Goal: Task Accomplishment & Management: Use online tool/utility

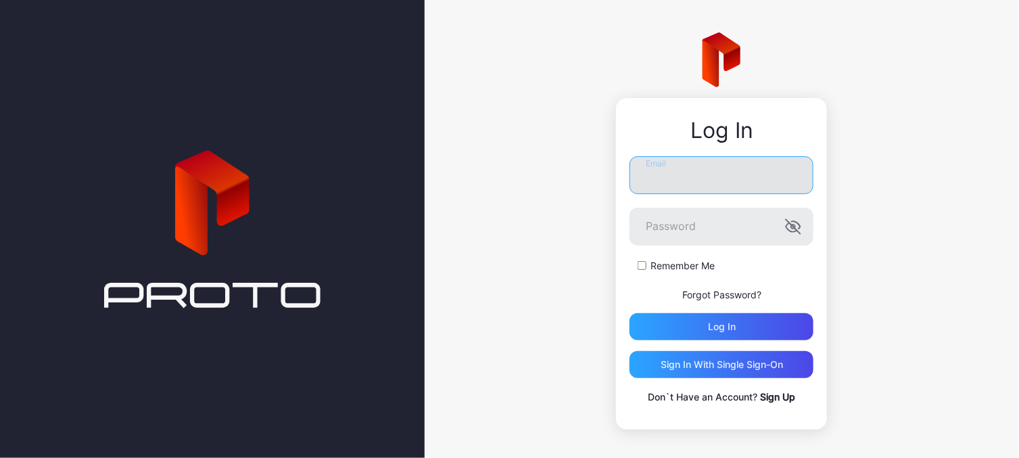
click at [686, 167] on input "Email" at bounding box center [722, 175] width 184 height 38
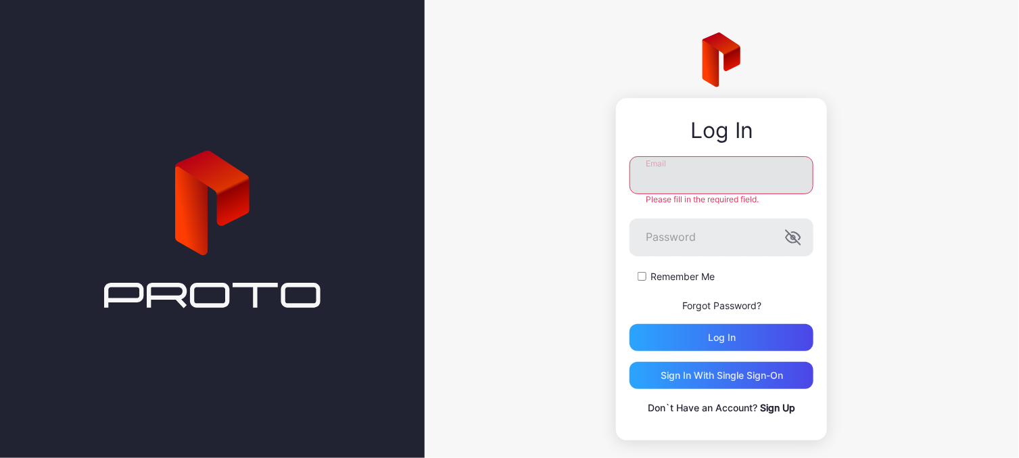
click at [631, 173] on input "Email" at bounding box center [722, 175] width 184 height 38
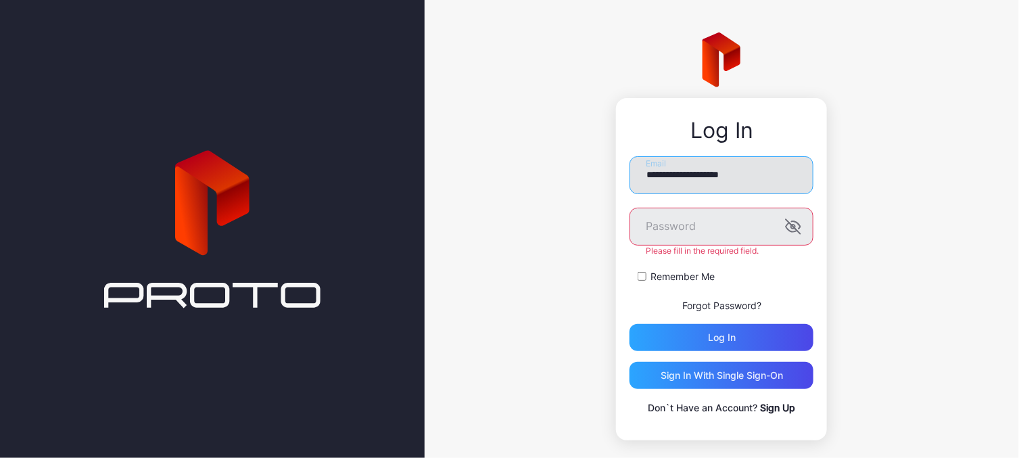
click at [747, 177] on input "**********" at bounding box center [722, 175] width 184 height 38
type input "**********"
click at [904, 124] on div "**********" at bounding box center [722, 236] width 595 height 473
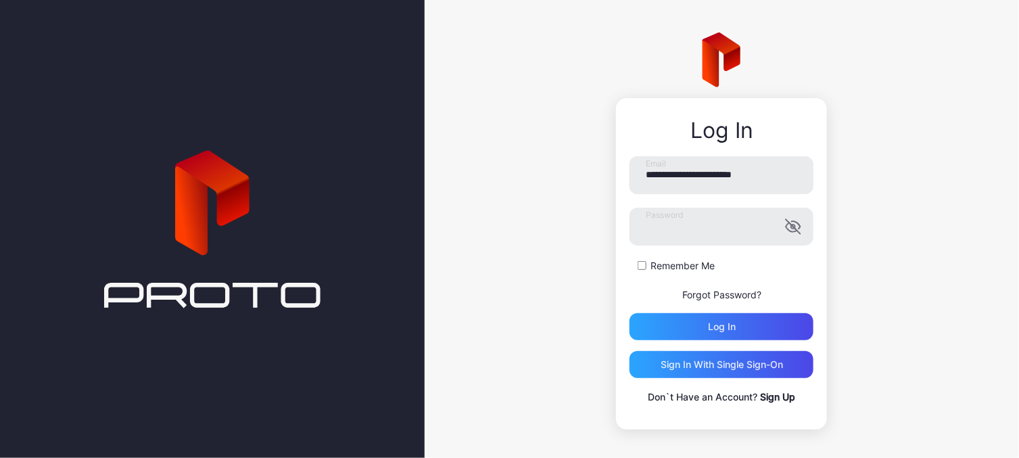
click at [507, 285] on div "**********" at bounding box center [722, 231] width 595 height 462
click at [708, 323] on div "Log in" at bounding box center [722, 326] width 28 height 11
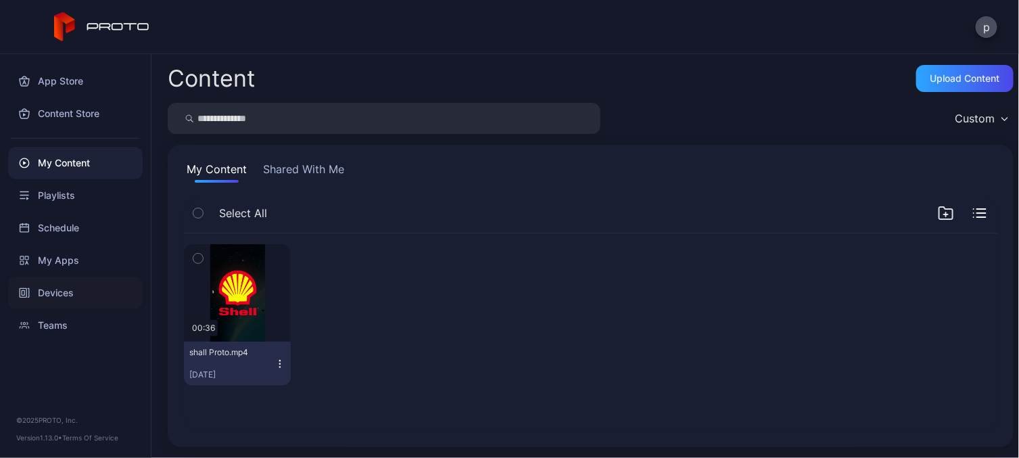
click at [59, 291] on div "Devices" at bounding box center [75, 293] width 135 height 32
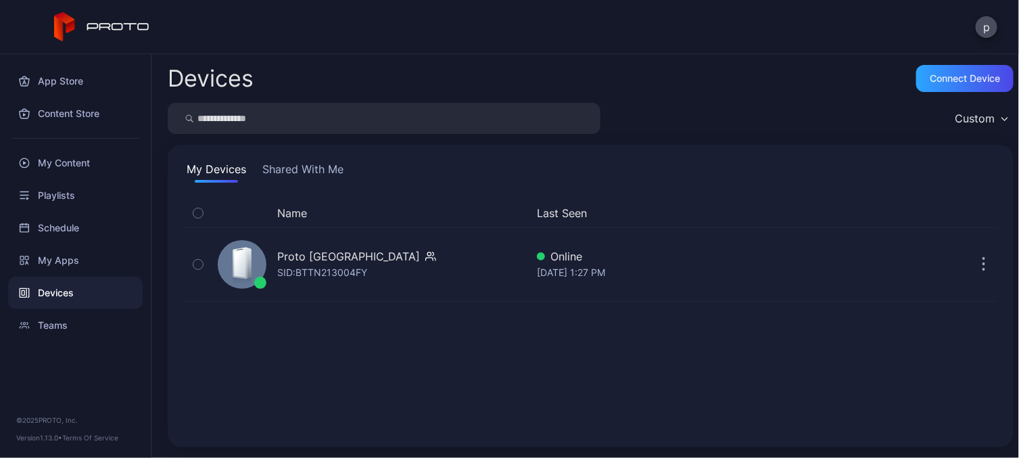
click at [306, 170] on button "Shared With Me" at bounding box center [303, 172] width 87 height 22
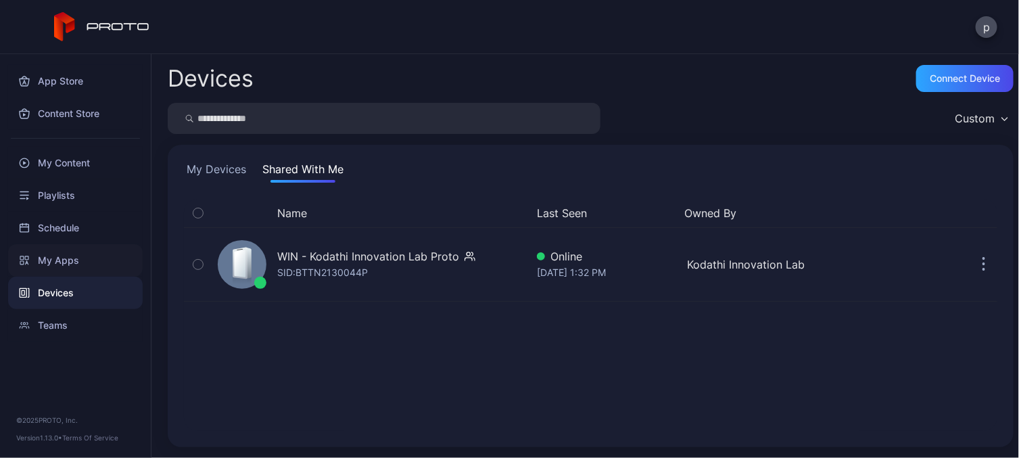
click at [51, 252] on div "My Apps" at bounding box center [75, 260] width 135 height 32
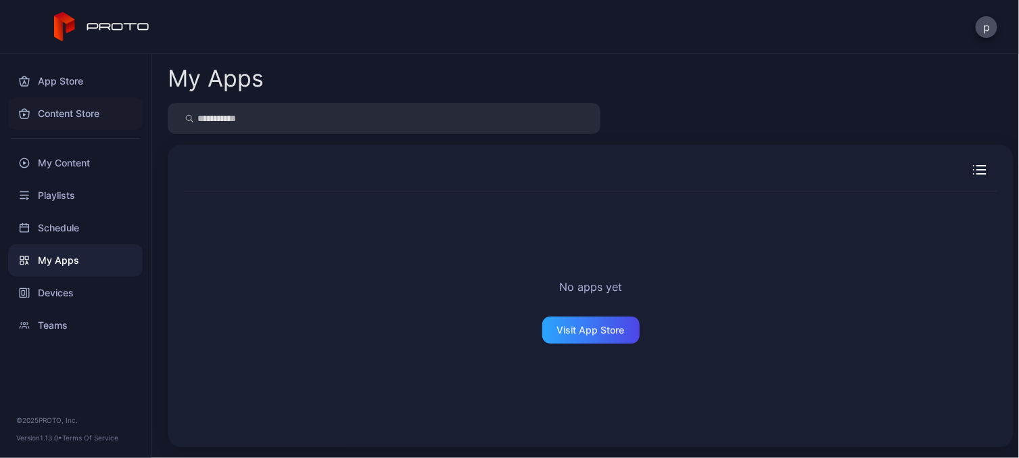
click at [57, 108] on div "Content Store" at bounding box center [75, 113] width 135 height 32
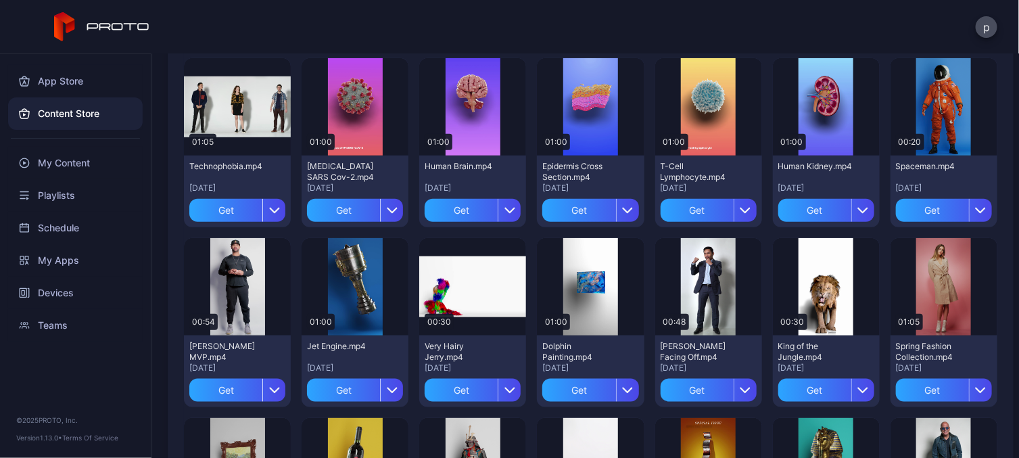
scroll to position [484, 0]
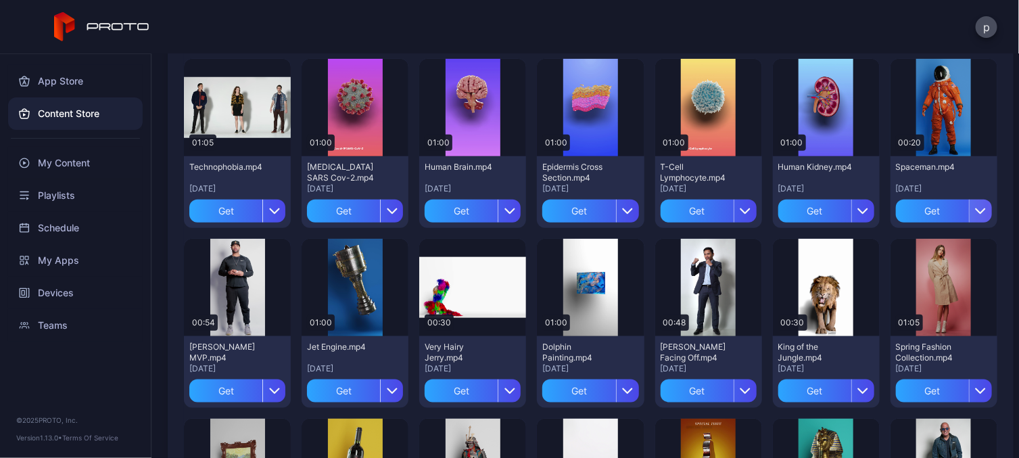
click at [975, 206] on icon "button" at bounding box center [980, 211] width 11 height 11
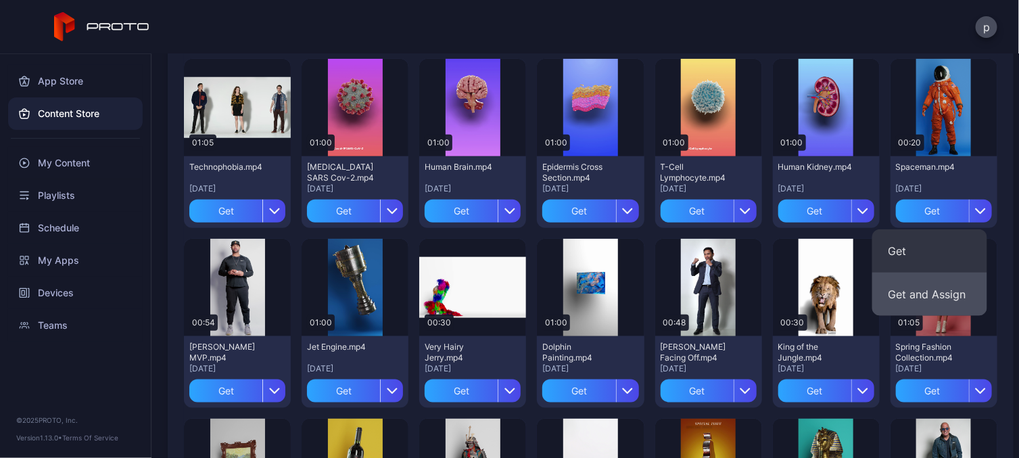
click at [924, 289] on button "Get and Assign" at bounding box center [929, 294] width 115 height 43
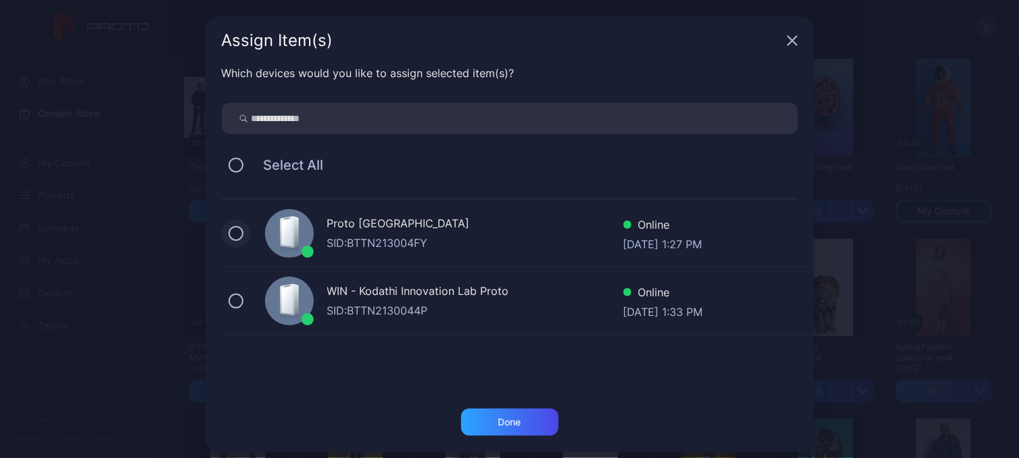
click at [230, 237] on button at bounding box center [236, 233] width 15 height 15
click at [498, 421] on div "Done" at bounding box center [509, 422] width 23 height 11
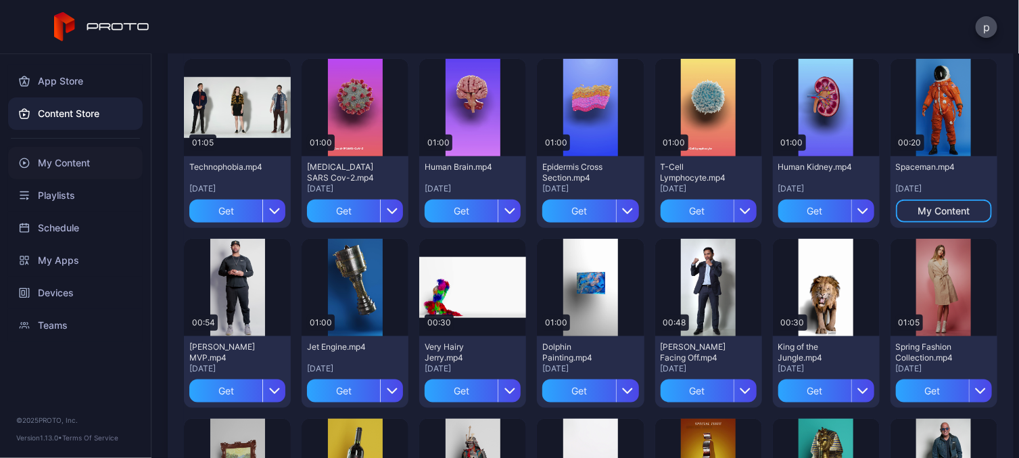
click at [53, 166] on div "My Content" at bounding box center [75, 163] width 135 height 32
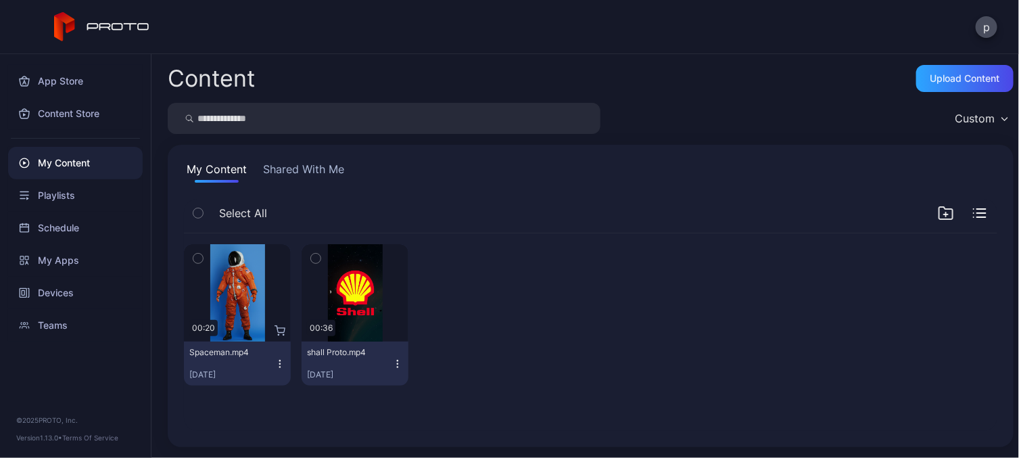
click at [200, 256] on icon "button" at bounding box center [197, 258] width 9 height 15
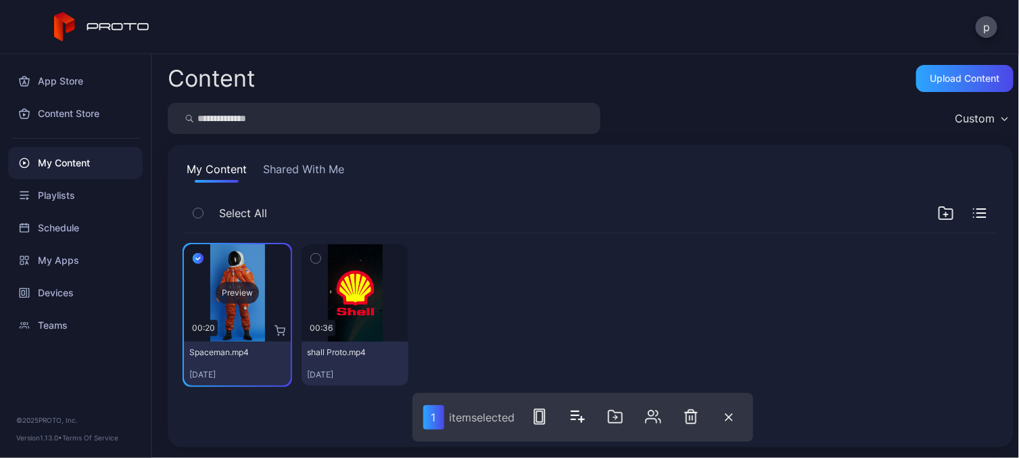
click at [233, 287] on div "Preview" at bounding box center [237, 293] width 43 height 22
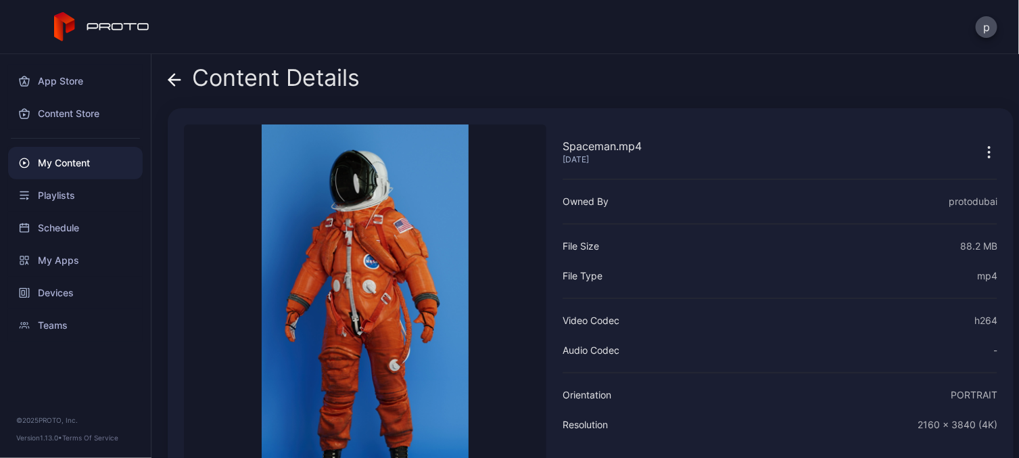
scroll to position [101, 0]
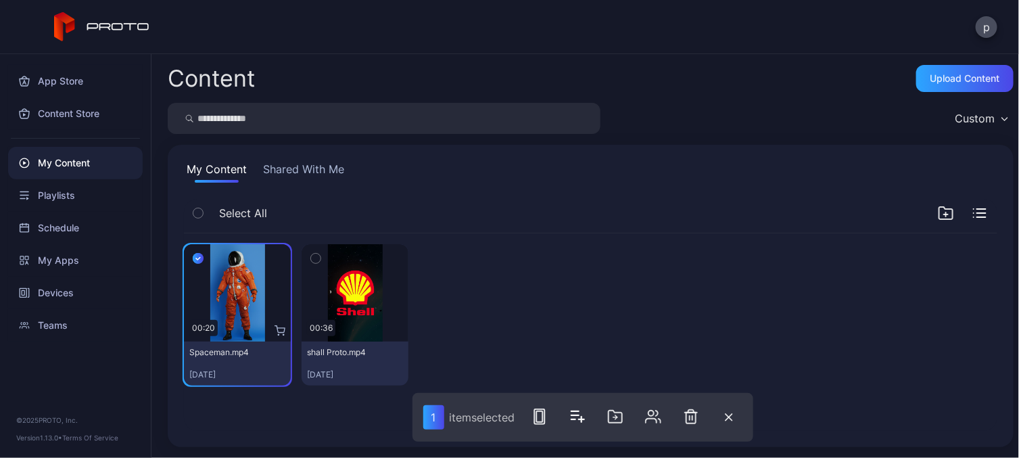
click at [301, 161] on button "Shared With Me" at bounding box center [303, 172] width 87 height 22
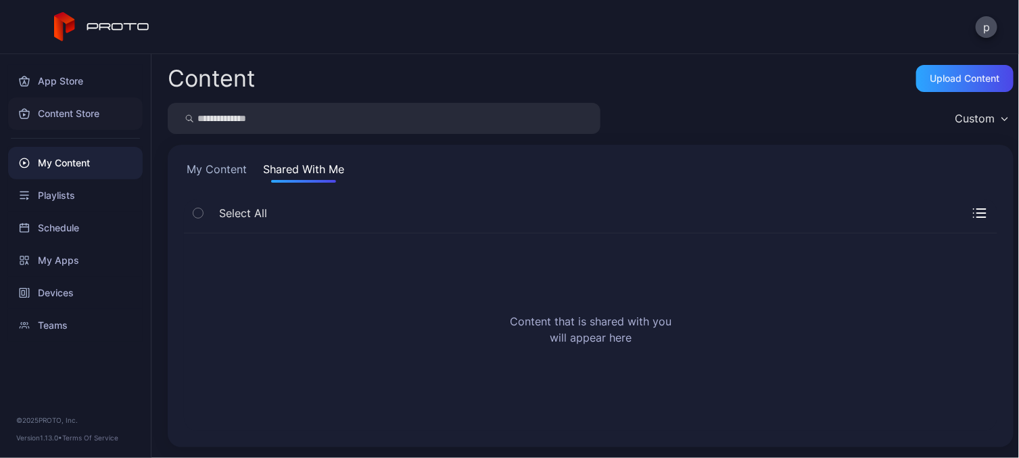
click at [57, 110] on div "Content Store" at bounding box center [75, 113] width 135 height 32
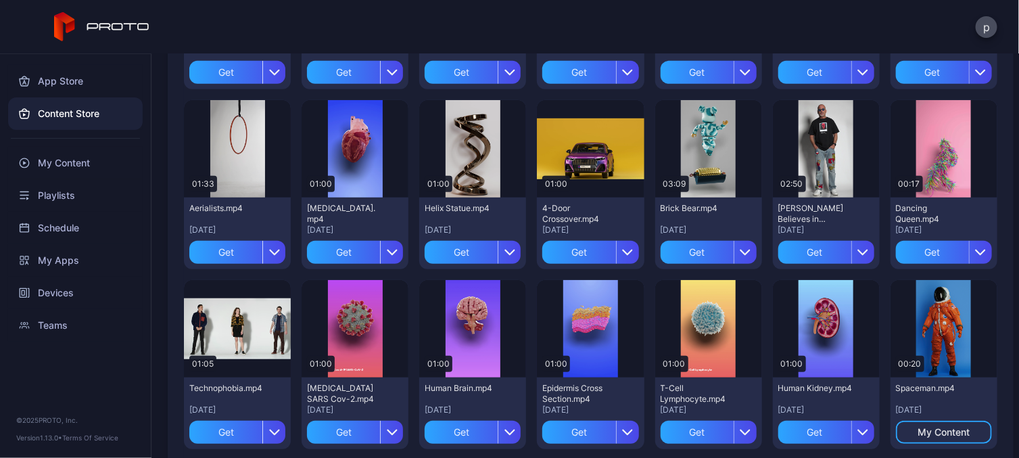
scroll to position [263, 0]
click at [858, 254] on icon "button" at bounding box center [863, 252] width 11 height 11
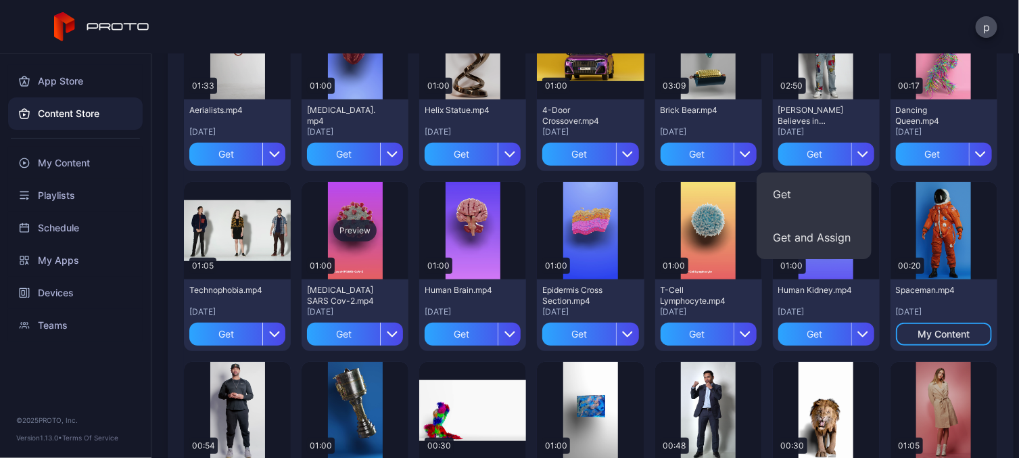
scroll to position [362, 0]
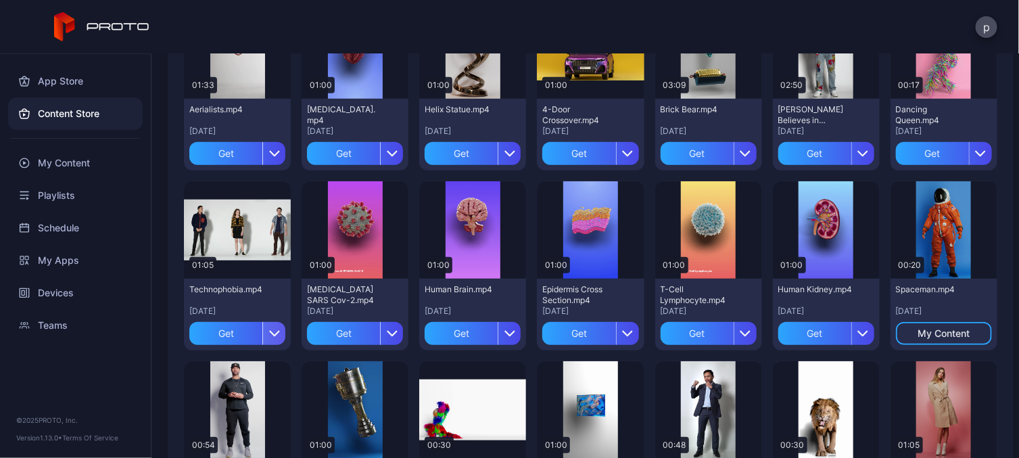
click at [269, 333] on icon "button" at bounding box center [274, 333] width 11 height 11
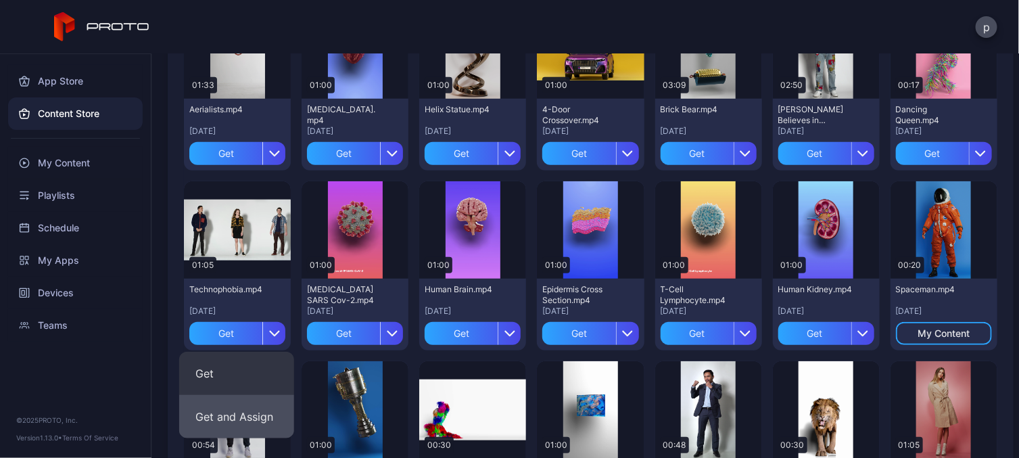
click at [249, 411] on button "Get and Assign" at bounding box center [236, 416] width 115 height 43
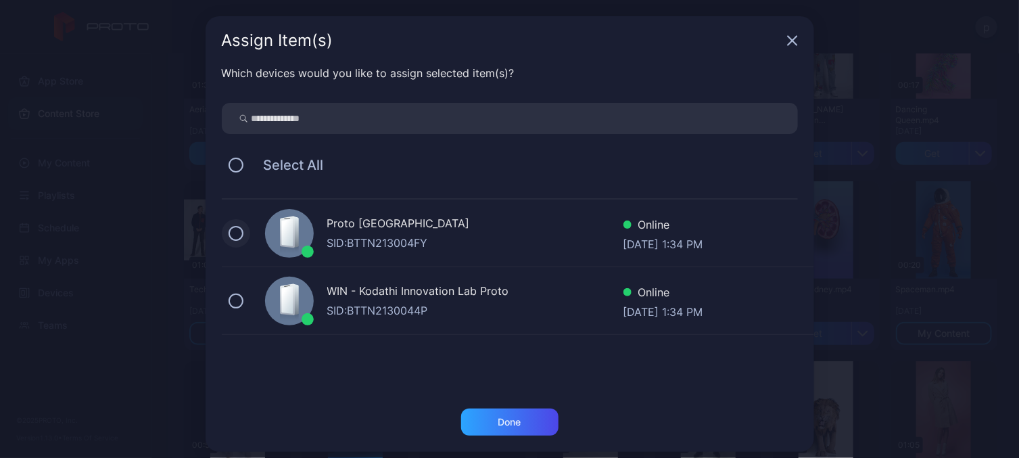
click at [230, 231] on button at bounding box center [236, 233] width 15 height 15
click at [500, 423] on div "Done" at bounding box center [509, 422] width 23 height 11
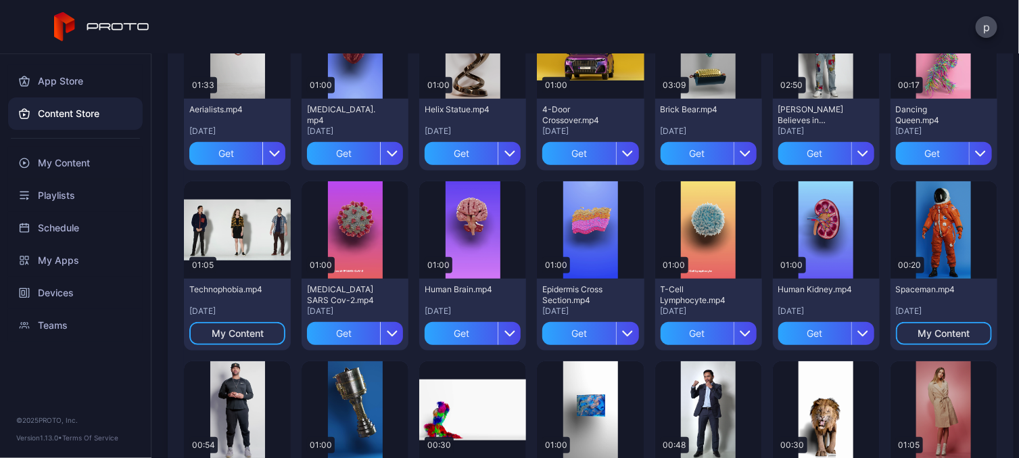
scroll to position [473, 0]
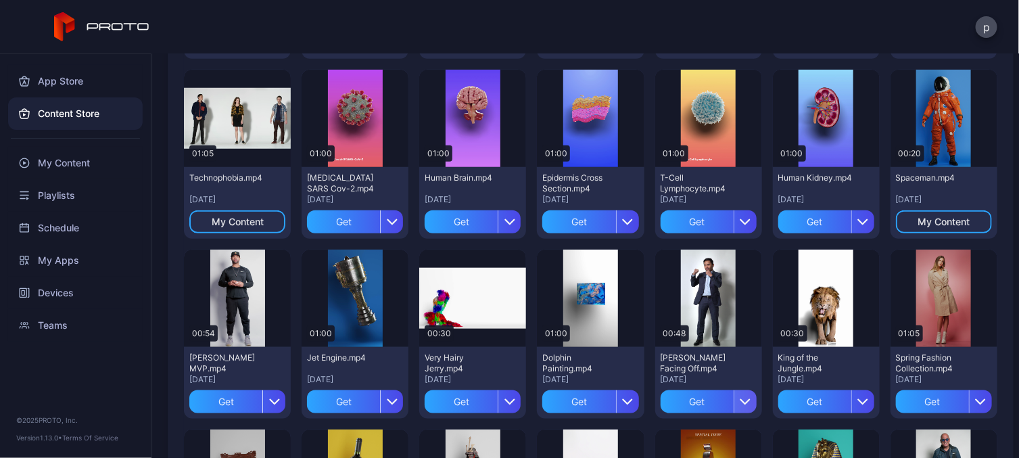
click at [740, 402] on icon "button" at bounding box center [745, 401] width 11 height 11
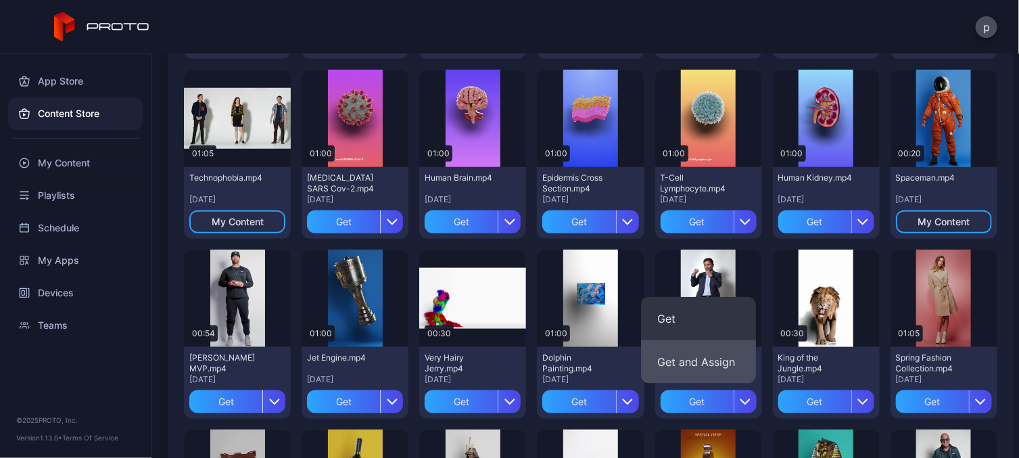
click at [696, 364] on button "Get and Assign" at bounding box center [698, 361] width 115 height 43
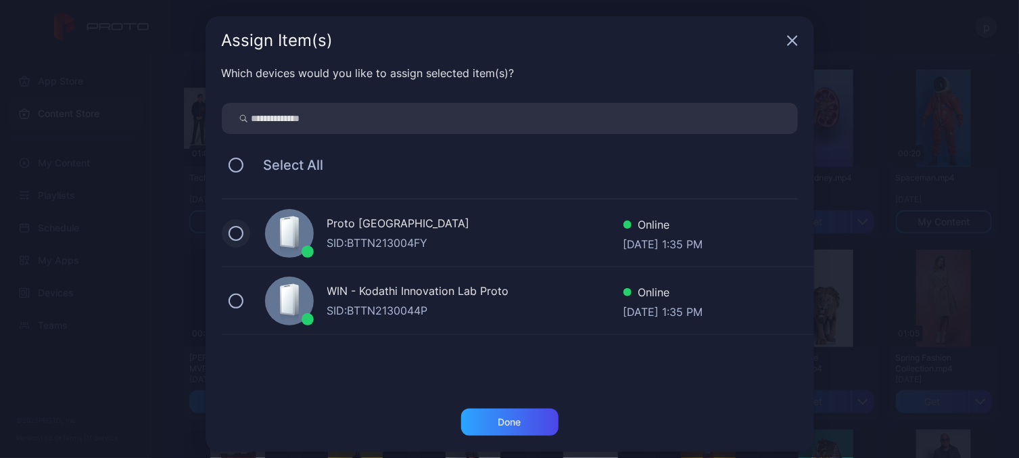
click at [229, 227] on button at bounding box center [236, 233] width 15 height 15
click at [504, 420] on div "Done" at bounding box center [509, 422] width 23 height 11
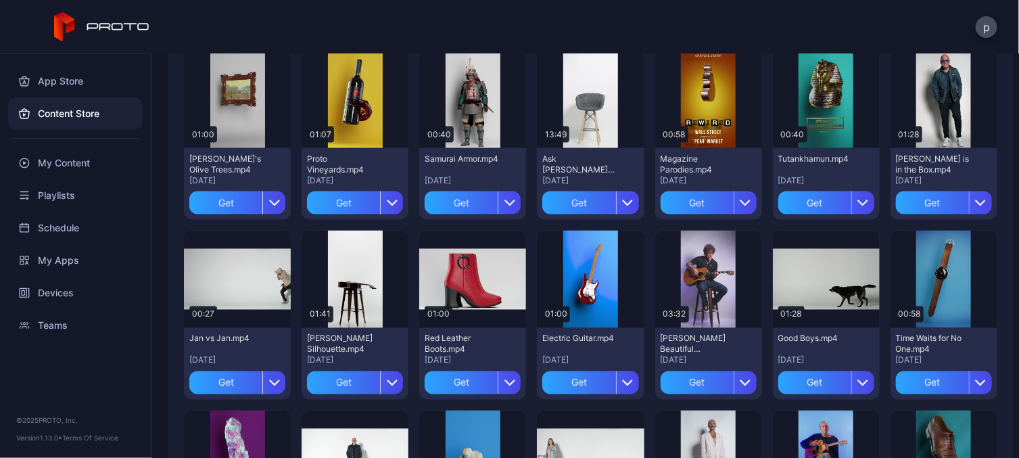
scroll to position [853, 0]
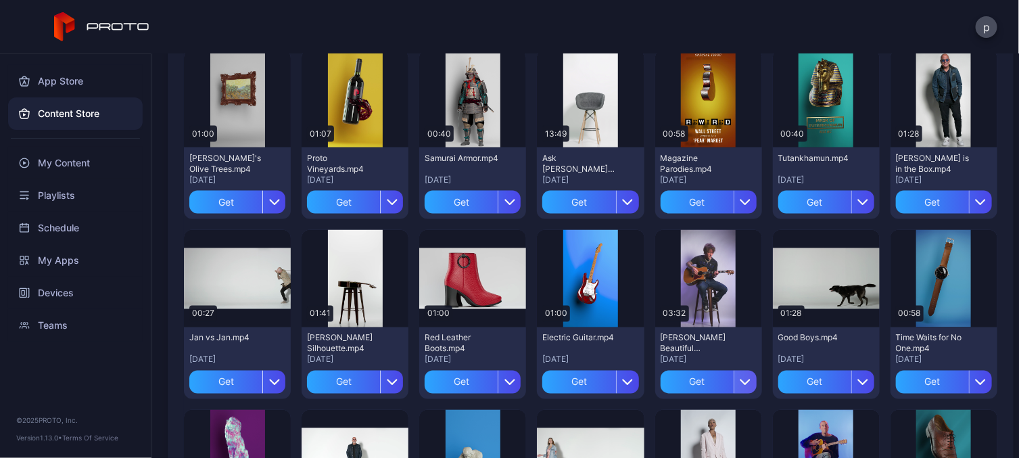
click at [740, 384] on icon "button" at bounding box center [745, 382] width 11 height 11
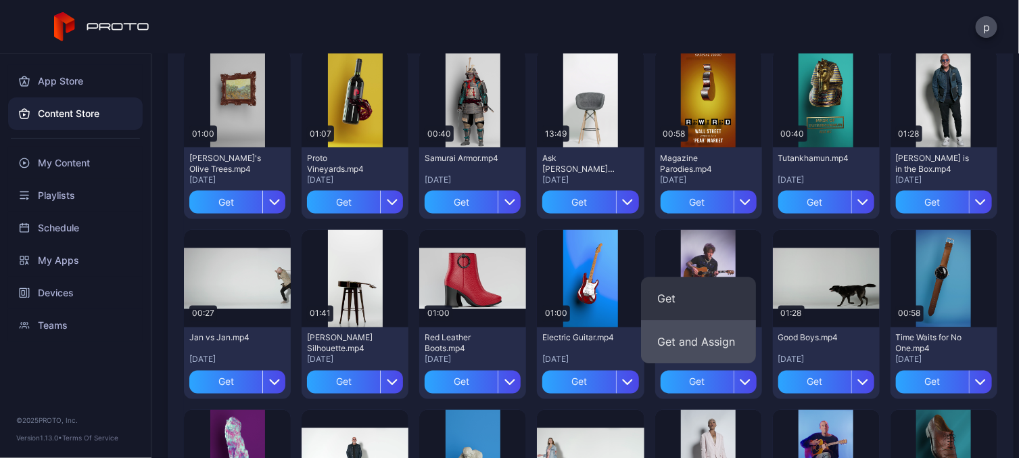
click at [703, 343] on button "Get and Assign" at bounding box center [698, 342] width 115 height 43
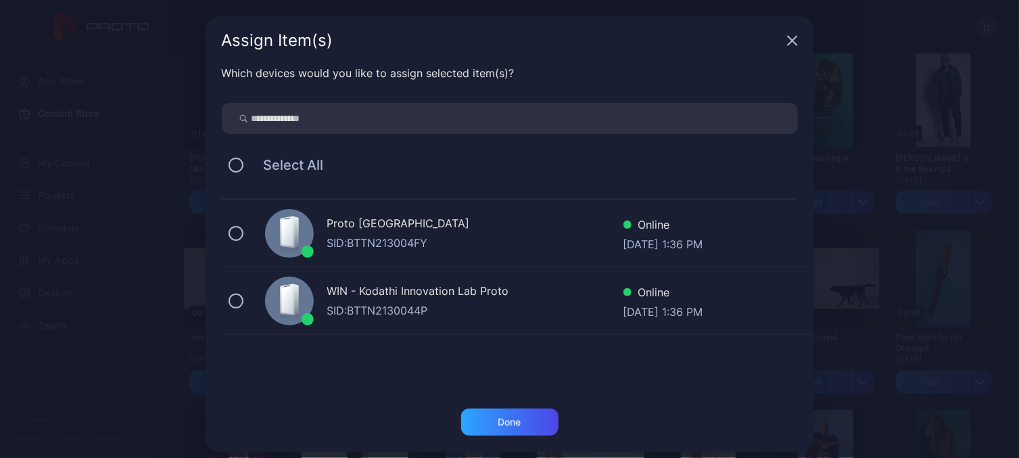
click at [237, 231] on div "Proto [GEOGRAPHIC_DATA] SID: BTTN213004FY Online [DATE] 1:36 PM" at bounding box center [518, 234] width 592 height 68
click at [787, 41] on icon "button" at bounding box center [792, 40] width 11 height 11
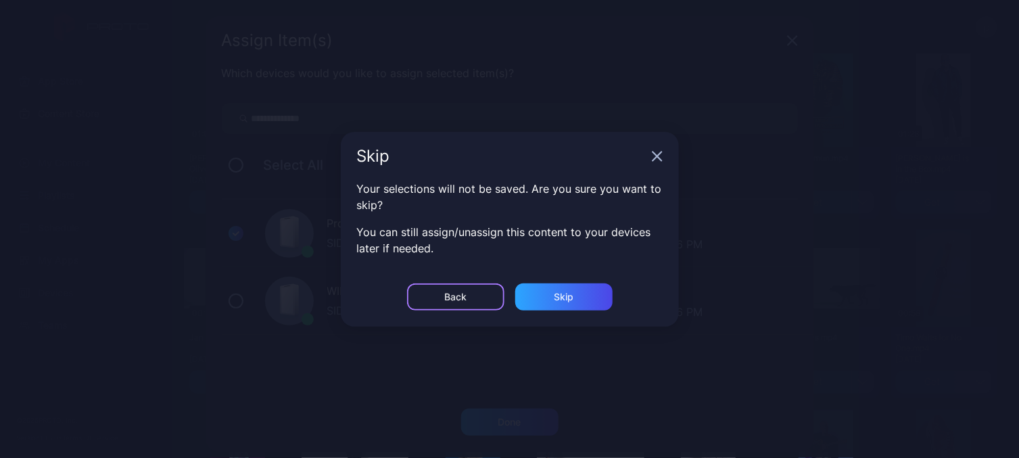
click at [484, 298] on div "Back" at bounding box center [455, 296] width 97 height 27
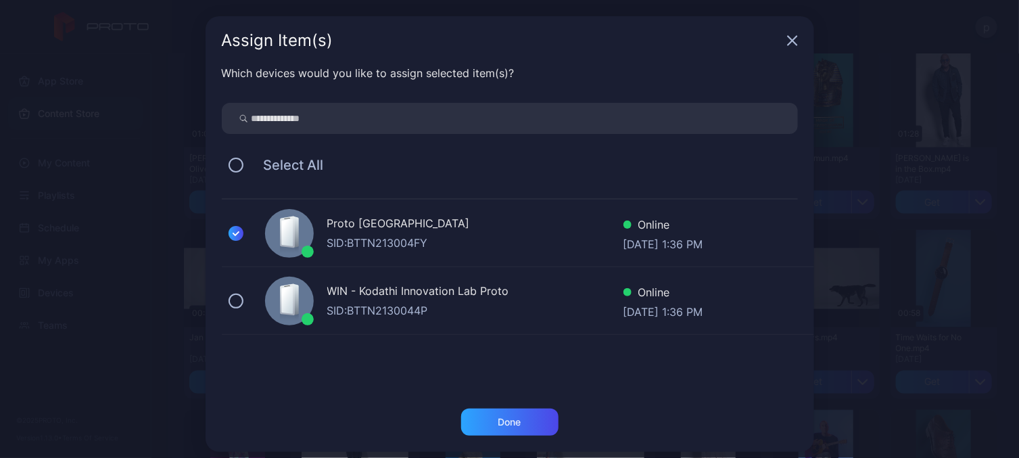
click at [788, 42] on icon "button" at bounding box center [792, 41] width 9 height 9
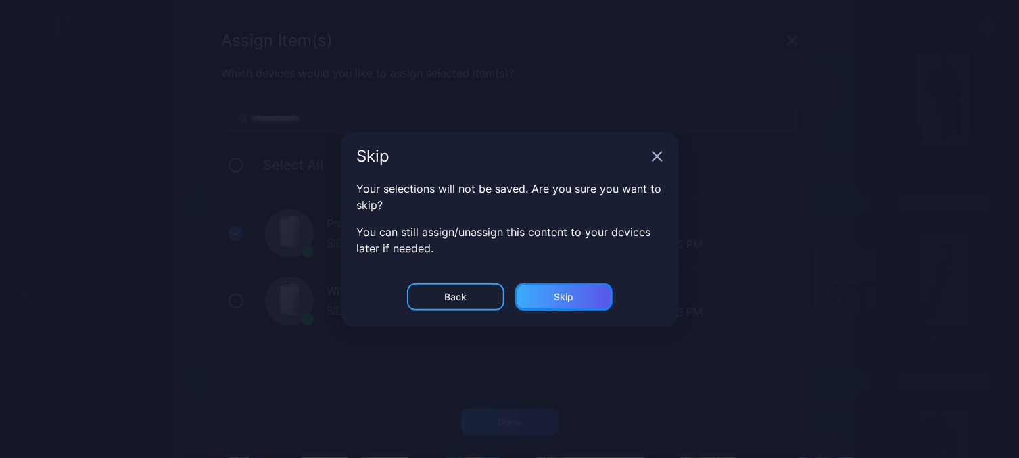
click at [552, 296] on div "Skip" at bounding box center [563, 296] width 97 height 27
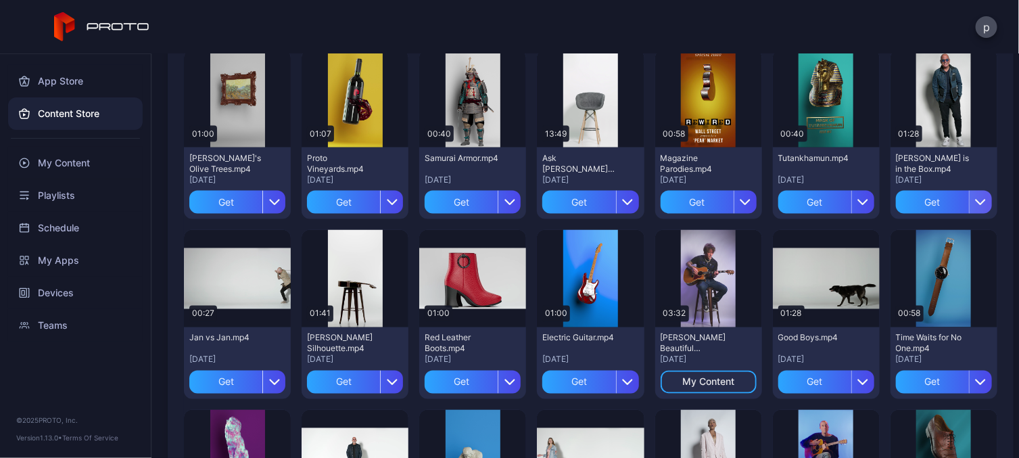
click at [975, 197] on icon "button" at bounding box center [980, 202] width 11 height 11
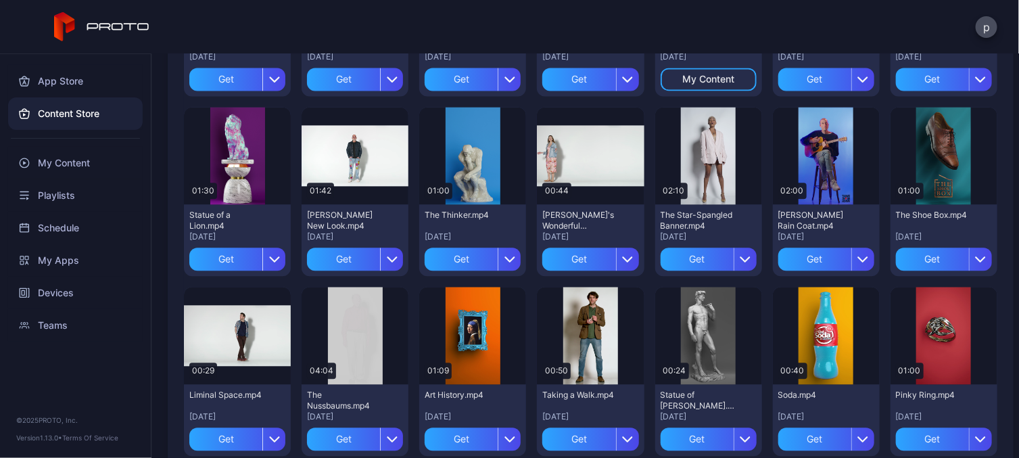
scroll to position [1211, 0]
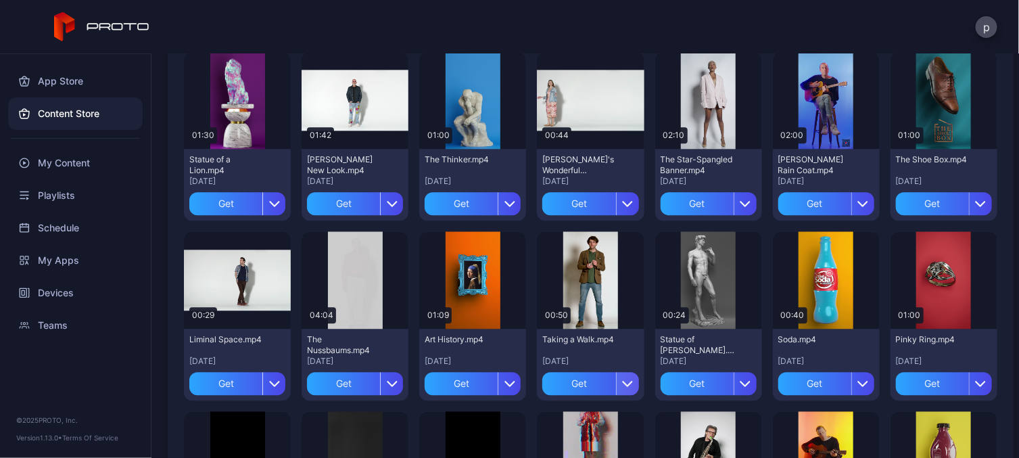
click at [623, 383] on icon "button" at bounding box center [627, 383] width 11 height 11
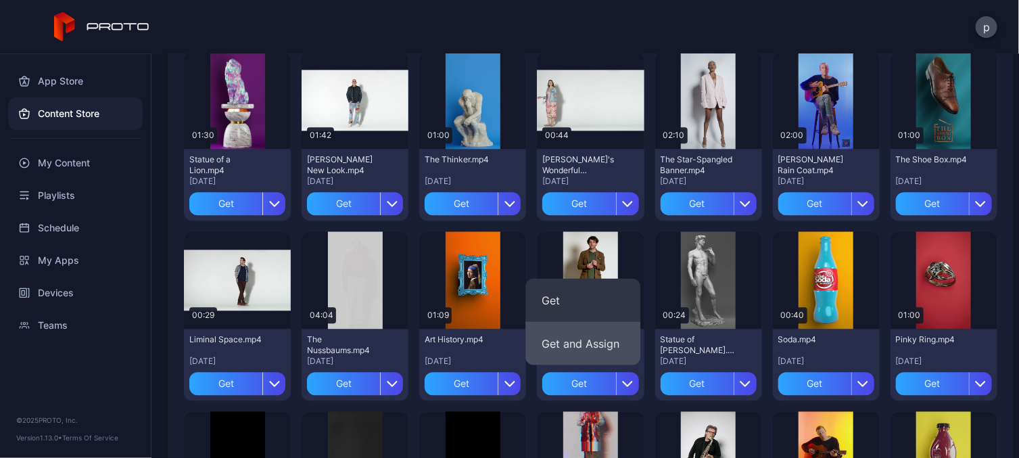
click at [592, 343] on button "Get and Assign" at bounding box center [583, 342] width 115 height 43
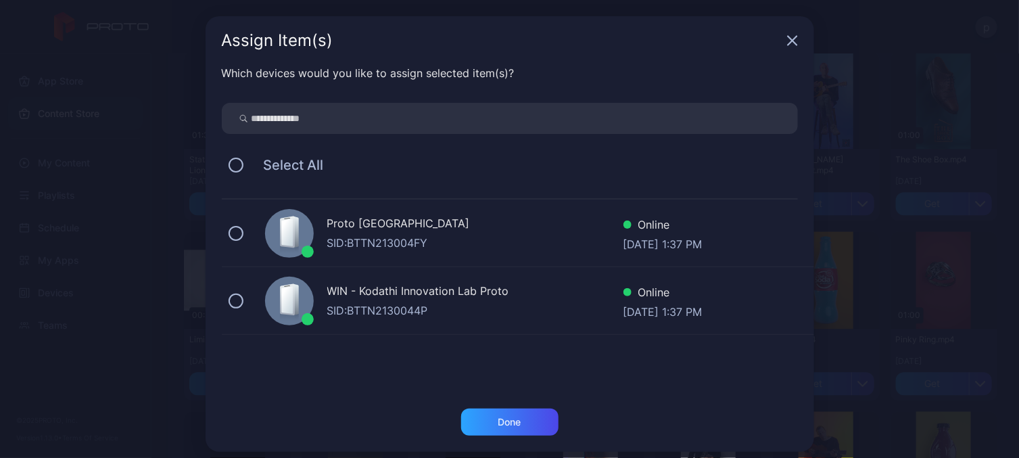
click at [226, 223] on div "Proto [GEOGRAPHIC_DATA] SID: BTTN213004FY Online [DATE] 1:37 PM" at bounding box center [518, 234] width 592 height 68
click at [486, 417] on div "Done" at bounding box center [509, 422] width 97 height 27
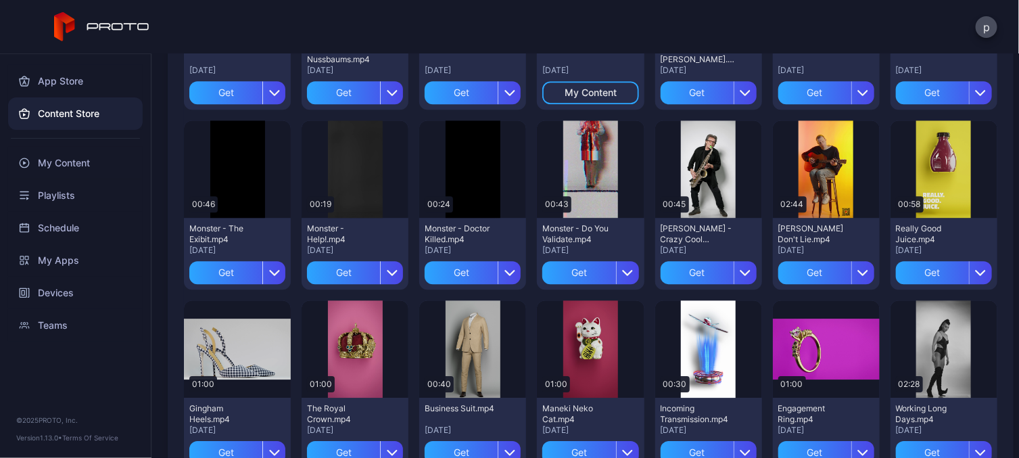
scroll to position [1501, 0]
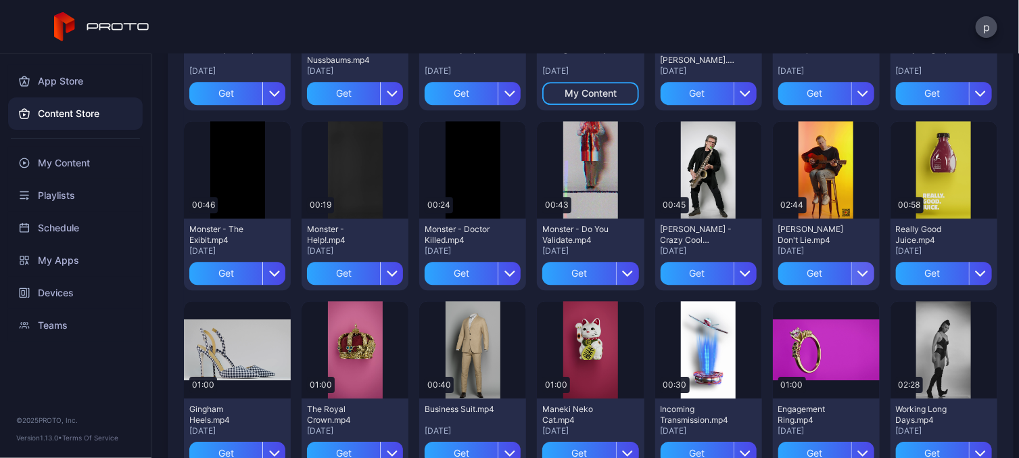
click at [856, 274] on div "button" at bounding box center [863, 273] width 23 height 23
click at [734, 266] on div "button" at bounding box center [745, 273] width 23 height 23
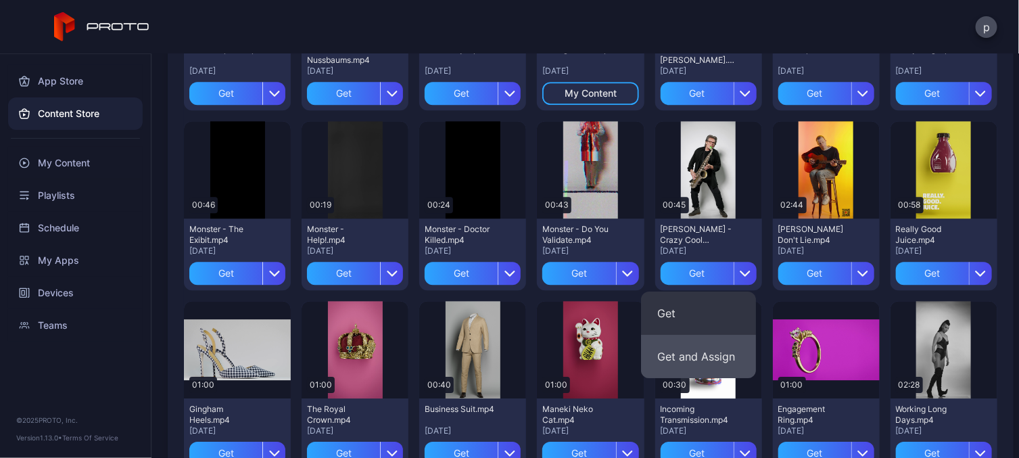
click at [707, 348] on button "Get and Assign" at bounding box center [698, 356] width 115 height 43
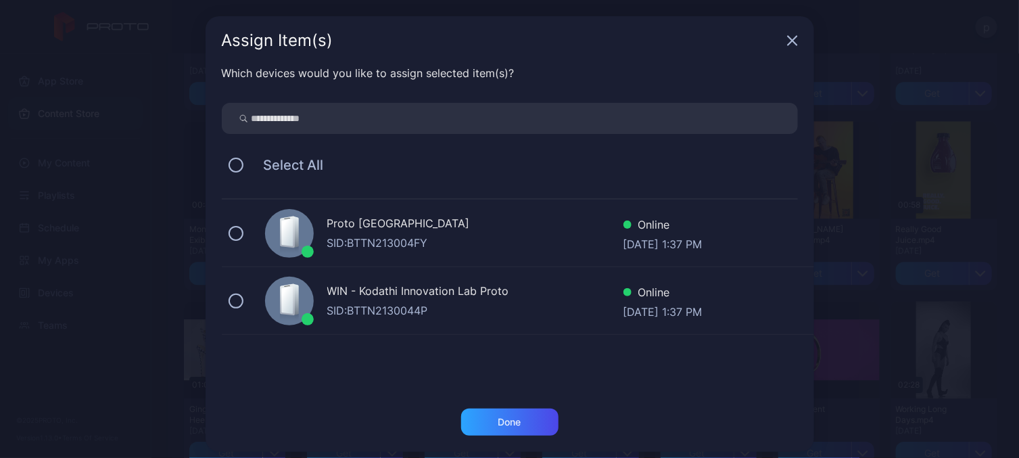
click at [225, 223] on div "Proto [GEOGRAPHIC_DATA] SID: BTTN213004FY Online [DATE] 1:37 PM" at bounding box center [518, 234] width 592 height 68
click at [498, 421] on div "Done" at bounding box center [509, 422] width 23 height 11
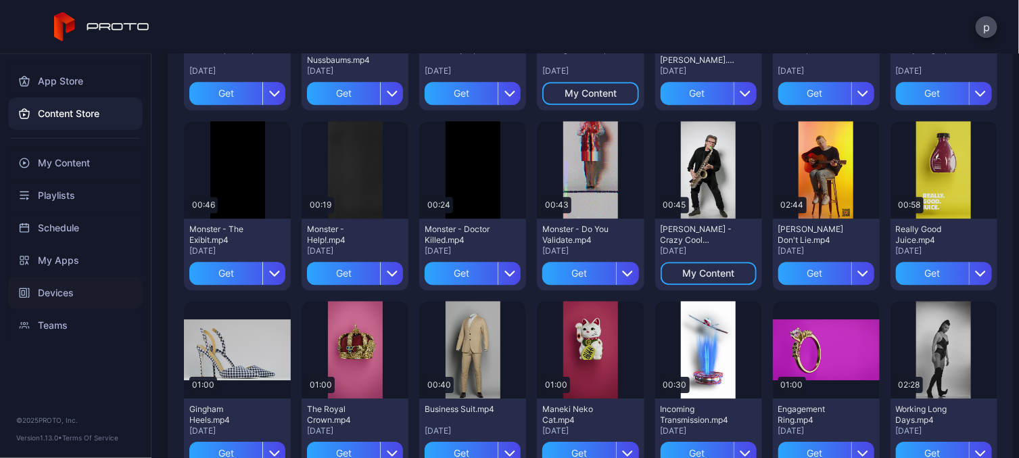
click at [62, 296] on div "Devices" at bounding box center [75, 293] width 135 height 32
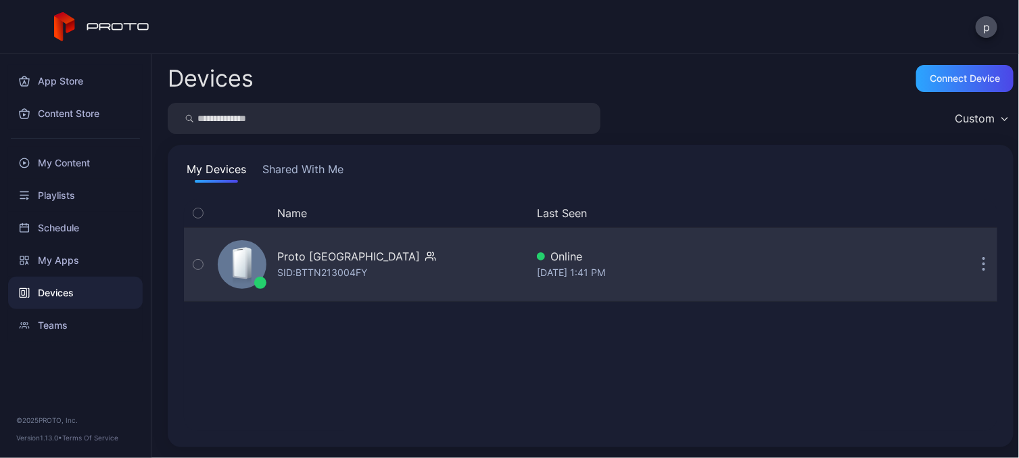
click at [973, 269] on button "button" at bounding box center [984, 264] width 27 height 27
click at [196, 262] on icon "button" at bounding box center [197, 264] width 9 height 15
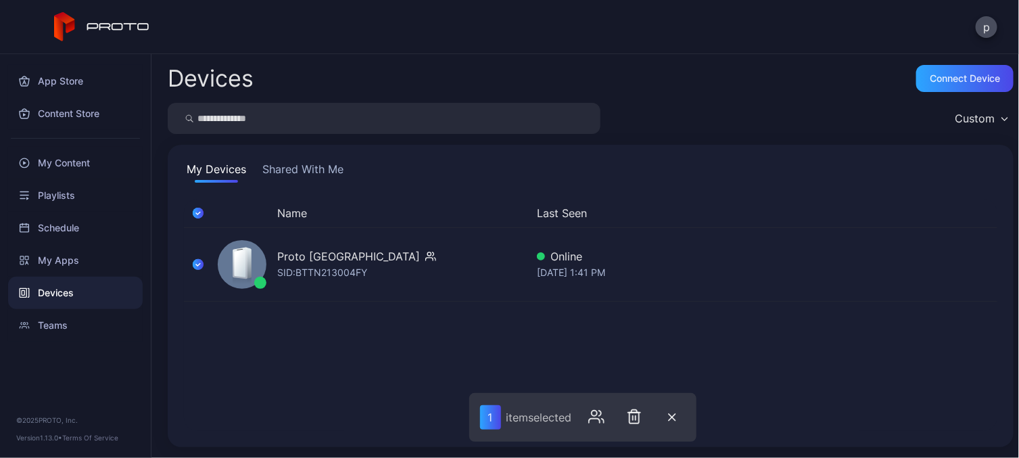
click at [206, 210] on button "button" at bounding box center [198, 213] width 28 height 28
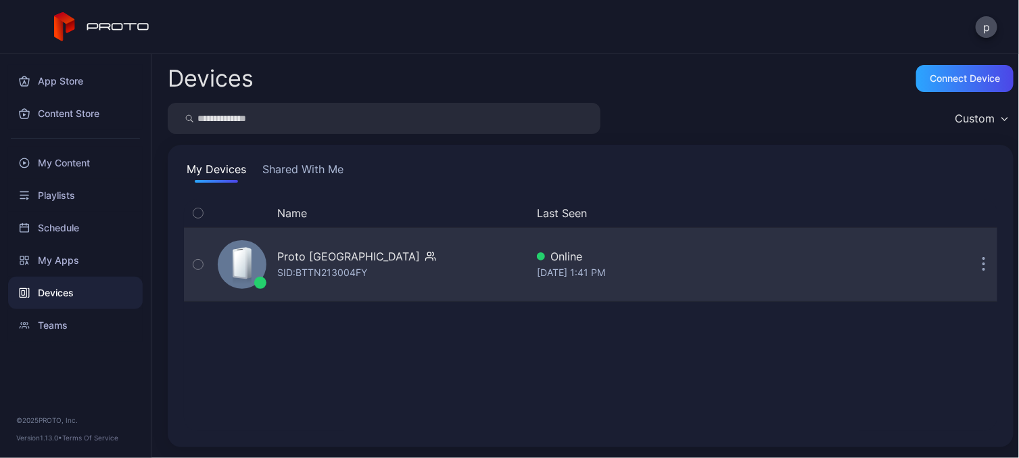
click at [971, 265] on button "button" at bounding box center [984, 264] width 27 height 27
